Goal: Task Accomplishment & Management: Manage account settings

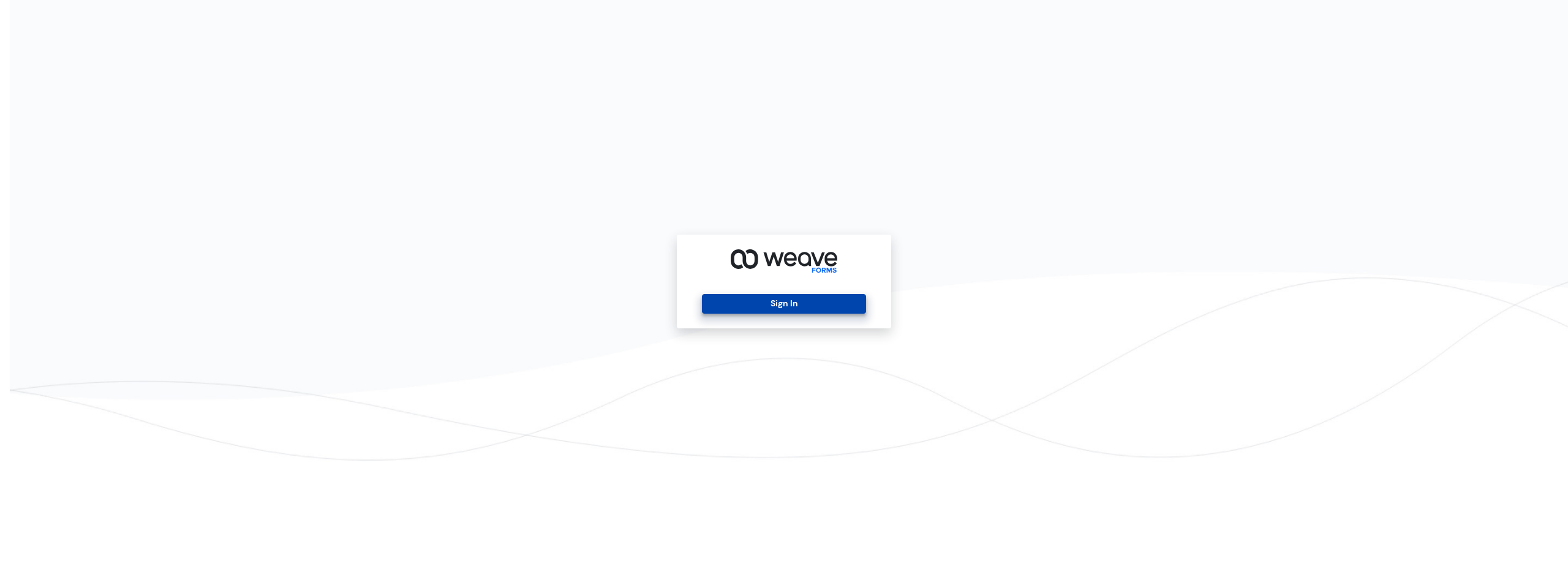
click at [719, 306] on button "Sign In" at bounding box center [784, 304] width 164 height 20
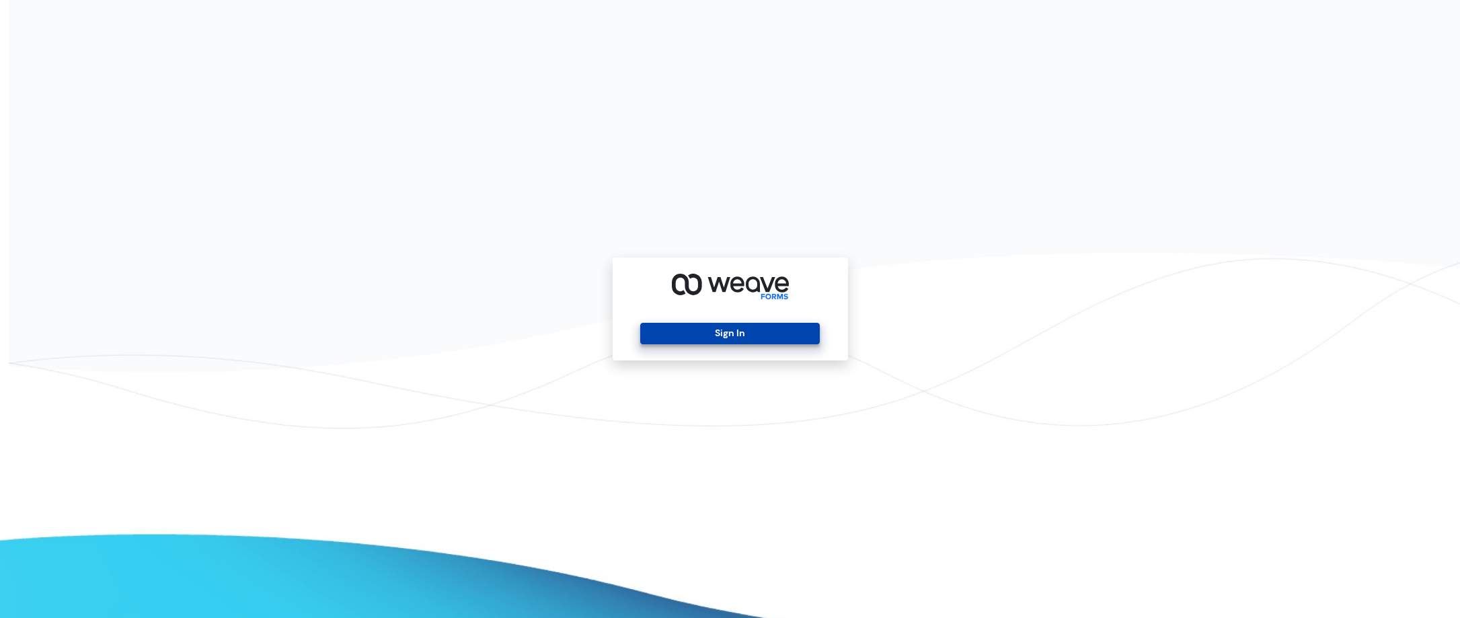
click at [748, 342] on button "Sign In" at bounding box center [730, 334] width 180 height 22
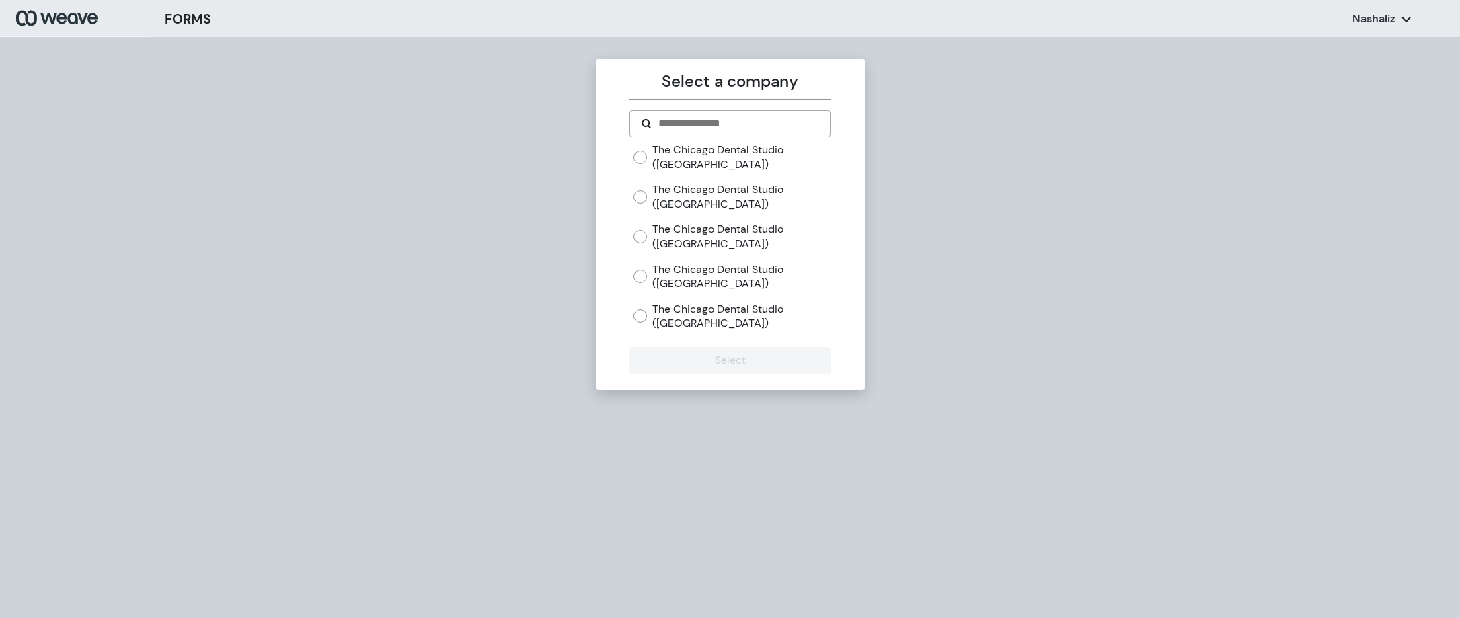
click at [671, 195] on label "The Chicago Dental Studio ([GEOGRAPHIC_DATA])" at bounding box center [741, 196] width 178 height 29
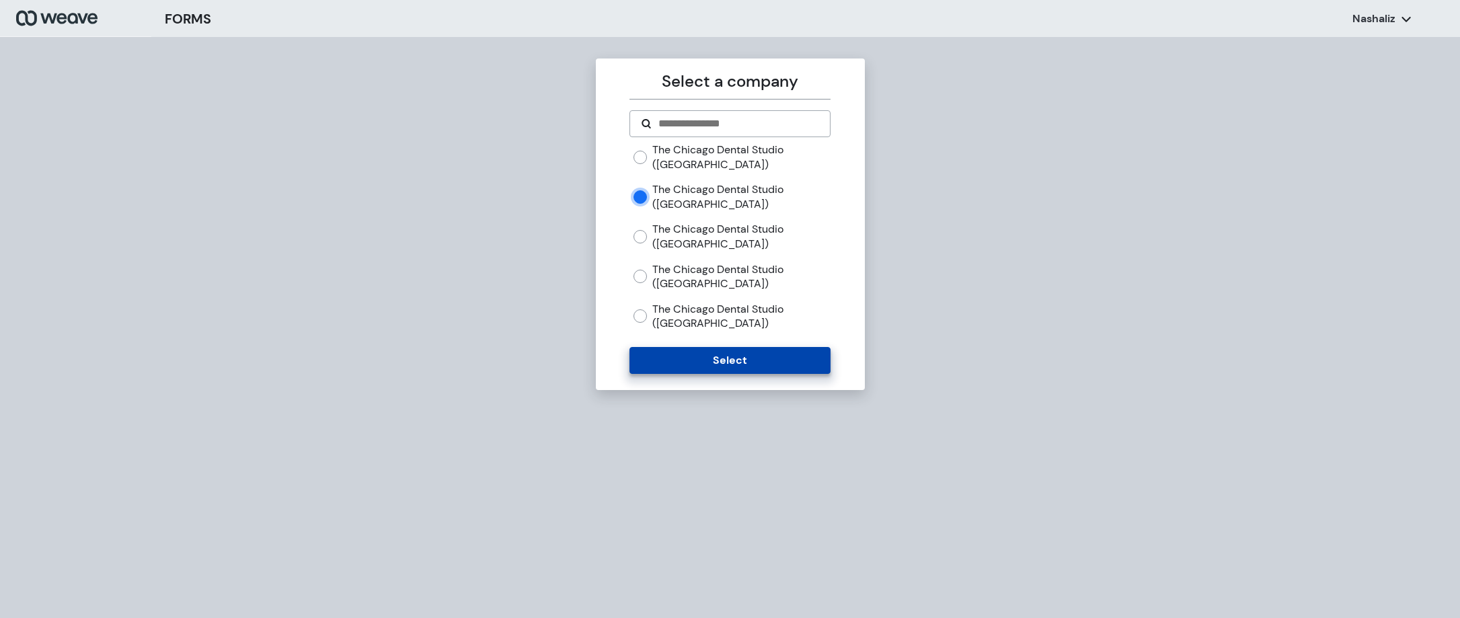
click at [701, 366] on button "Select" at bounding box center [729, 360] width 201 height 27
